Goal: Connect with others: Connect with others

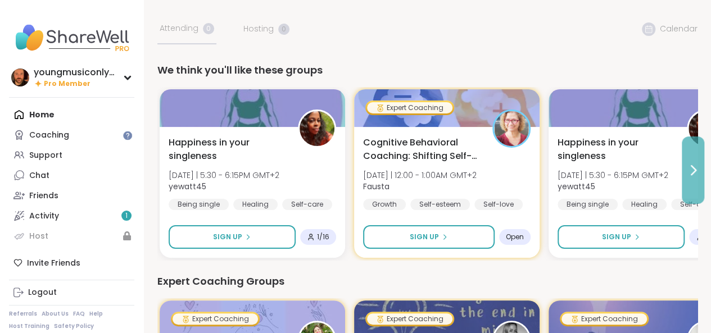
click at [690, 175] on icon at bounding box center [692, 170] width 13 height 13
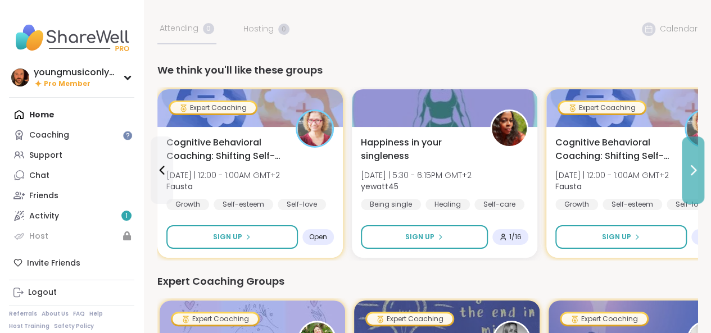
click at [690, 175] on icon at bounding box center [692, 170] width 13 height 13
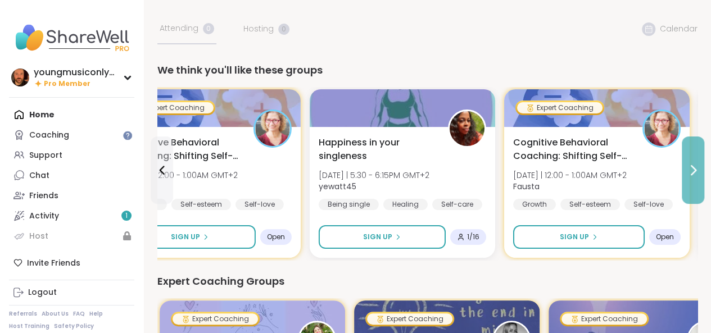
click at [690, 175] on icon at bounding box center [692, 170] width 13 height 13
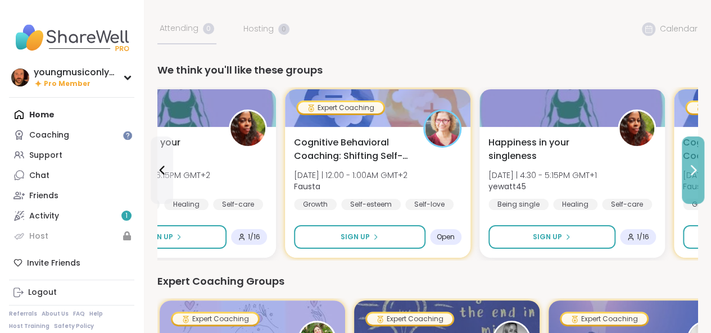
click at [690, 175] on icon at bounding box center [692, 170] width 13 height 13
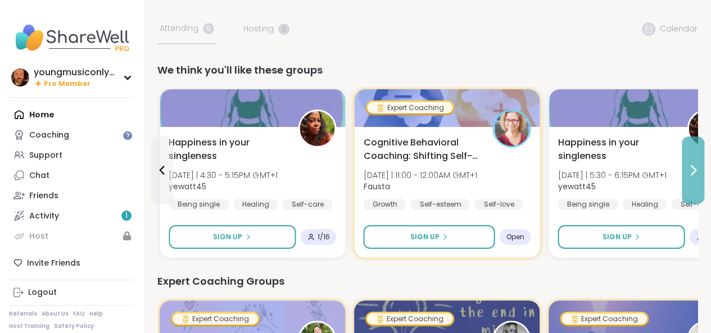
click at [690, 175] on icon at bounding box center [692, 170] width 13 height 13
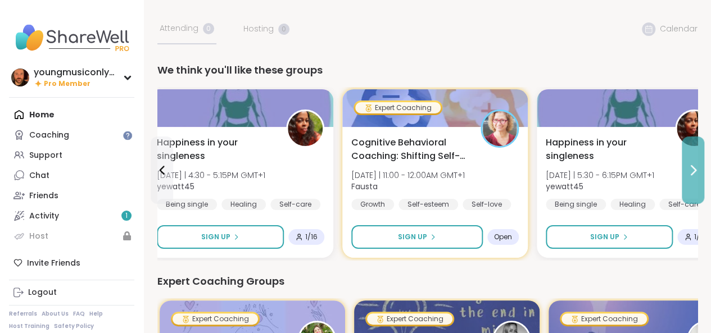
click at [690, 175] on icon at bounding box center [692, 170] width 13 height 13
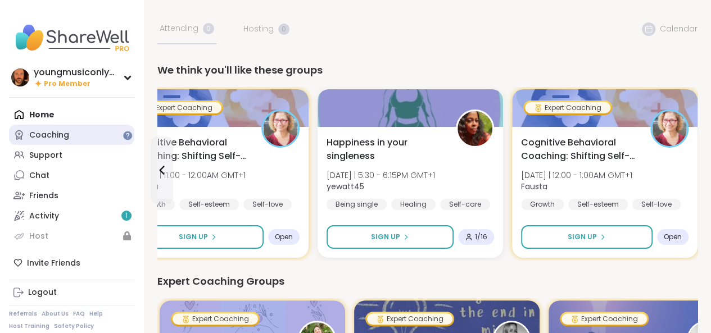
click at [57, 132] on div "Coaching" at bounding box center [49, 135] width 40 height 11
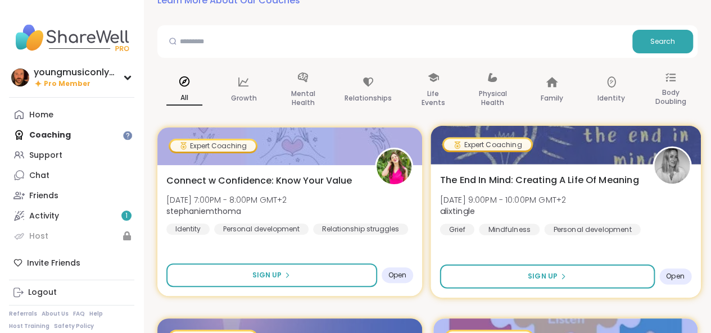
scroll to position [52, 0]
click at [595, 179] on span "The End In Mind: Creating A Life Of Meaning" at bounding box center [539, 179] width 199 height 13
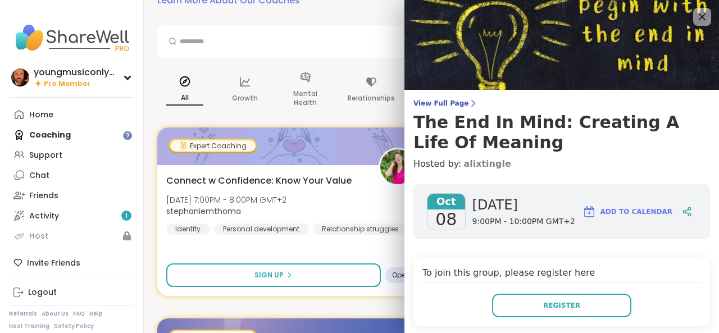
click at [475, 162] on link "alixtingle" at bounding box center [487, 163] width 47 height 13
click at [693, 8] on div at bounding box center [702, 16] width 19 height 19
click at [695, 17] on icon at bounding box center [702, 17] width 14 height 14
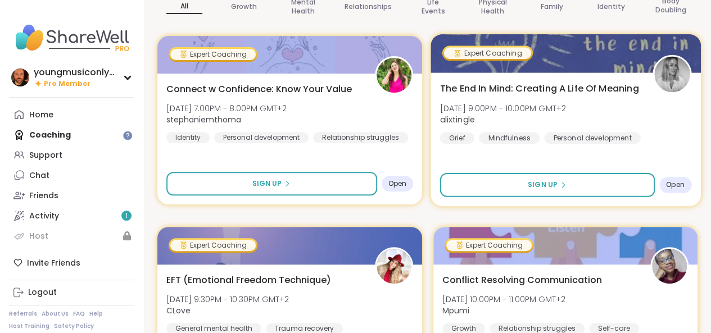
scroll to position [144, 0]
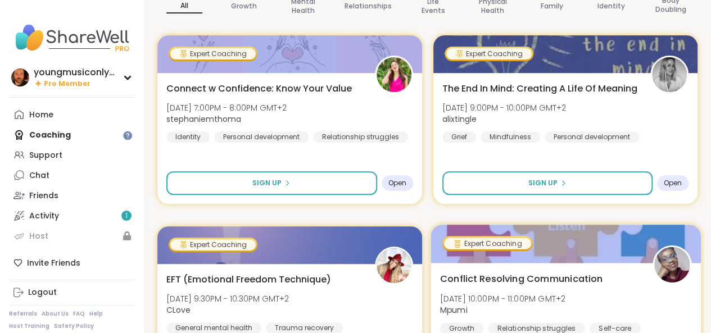
click at [586, 277] on span "Conflict Resolving Communication" at bounding box center [521, 278] width 163 height 13
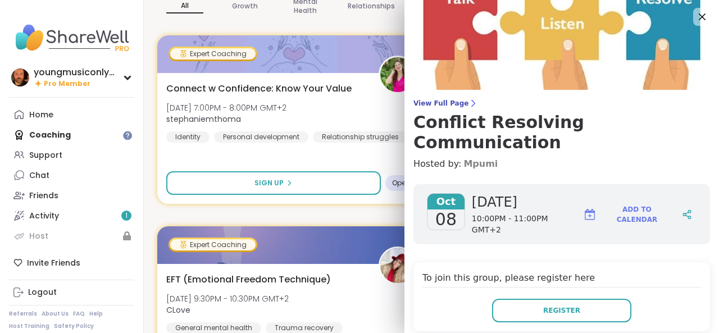
click at [464, 157] on link "Mpumi" at bounding box center [481, 163] width 34 height 13
click at [699, 19] on icon at bounding box center [702, 16] width 7 height 7
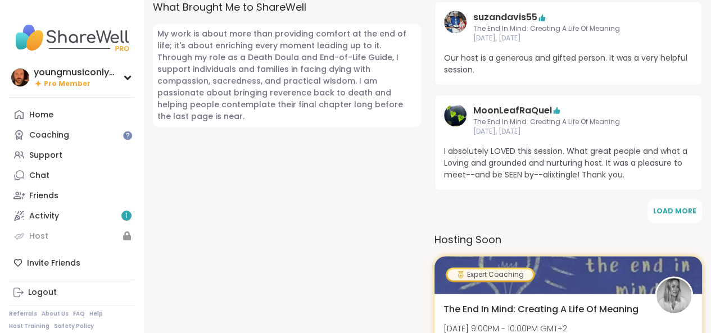
scroll to position [579, 0]
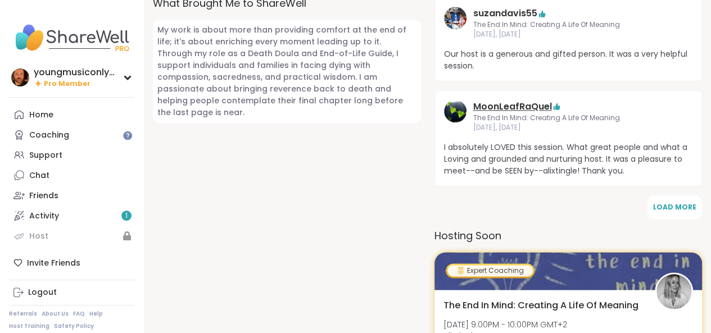
click at [484, 101] on link "MoonLeafRaQuel" at bounding box center [512, 106] width 79 height 13
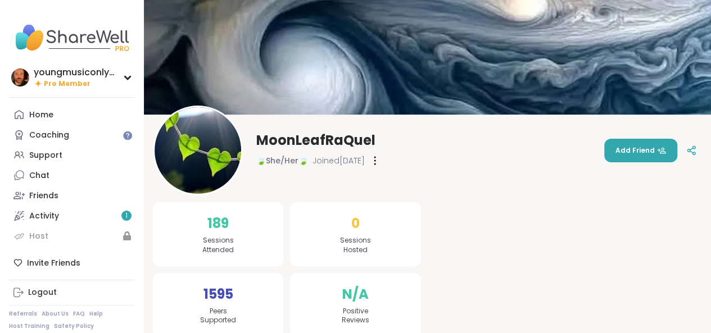
scroll to position [6, 0]
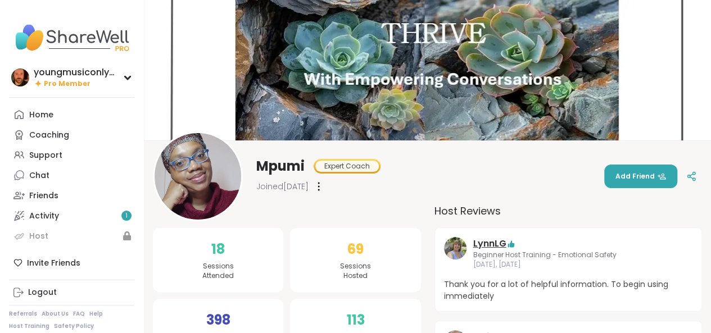
click at [481, 245] on link "LynnLG" at bounding box center [489, 243] width 33 height 13
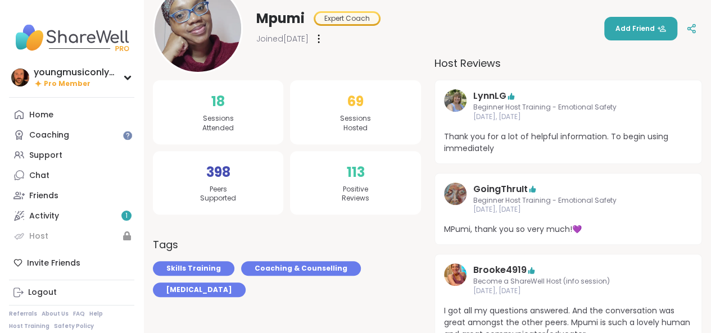
scroll to position [259, 0]
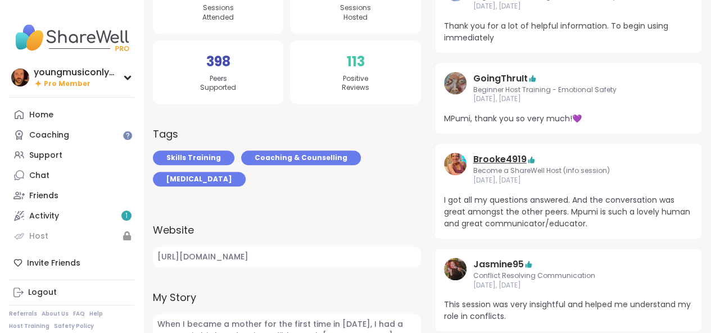
click at [480, 164] on link "Brooke4919" at bounding box center [499, 159] width 53 height 13
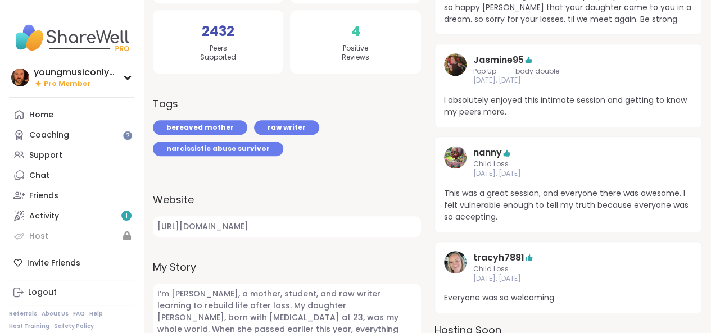
scroll to position [294, 0]
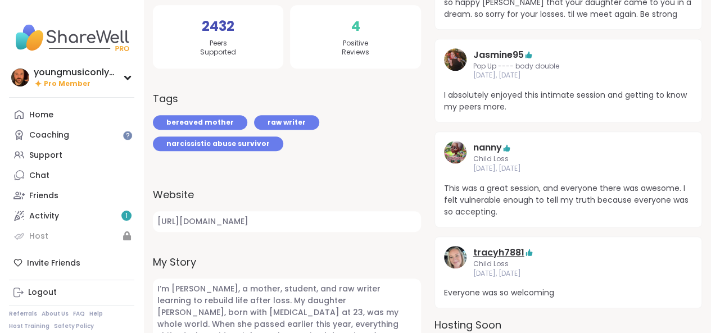
click at [484, 255] on link "tracyh7881" at bounding box center [498, 252] width 51 height 13
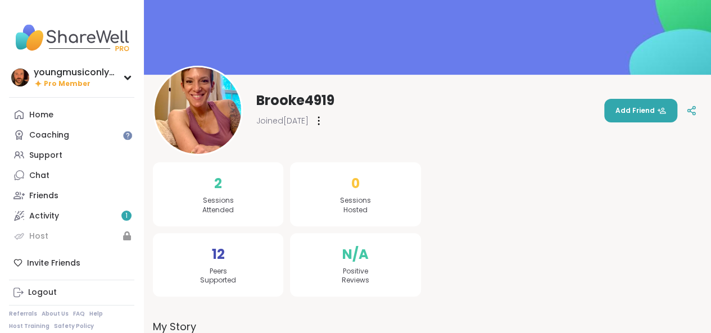
scroll to position [62, 0]
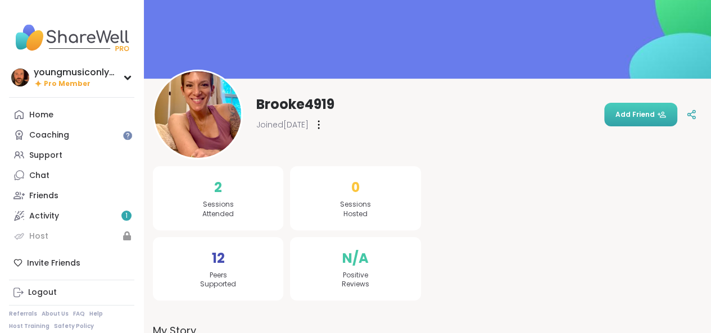
click at [628, 123] on button "Add Friend" at bounding box center [640, 115] width 73 height 24
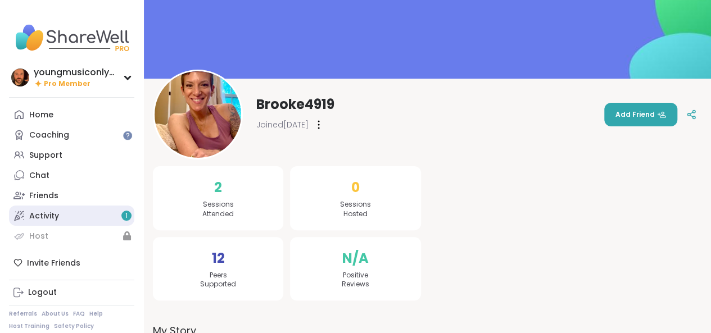
click at [97, 214] on link "Activity 1" at bounding box center [71, 216] width 125 height 20
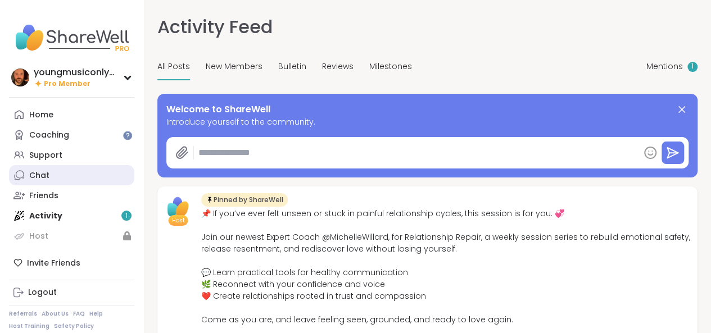
type textarea "*"
click at [646, 66] on span "Mentions" at bounding box center [664, 67] width 37 height 12
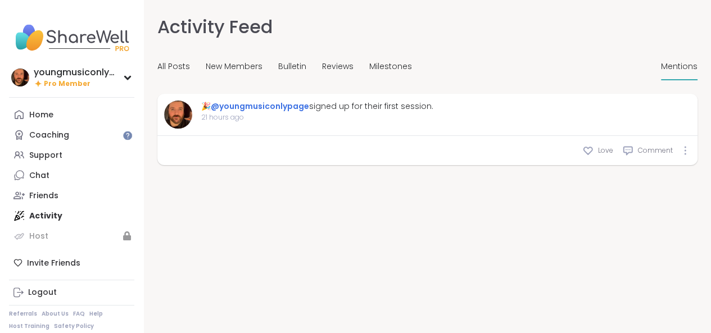
click at [0, 0] on img at bounding box center [0, 0] width 0 height 0
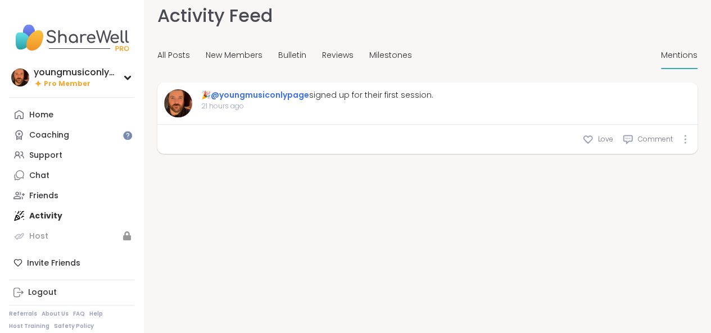
click at [0, 0] on link "Visit Host’s Profile" at bounding box center [0, 0] width 0 height 0
